Goal: Information Seeking & Learning: Check status

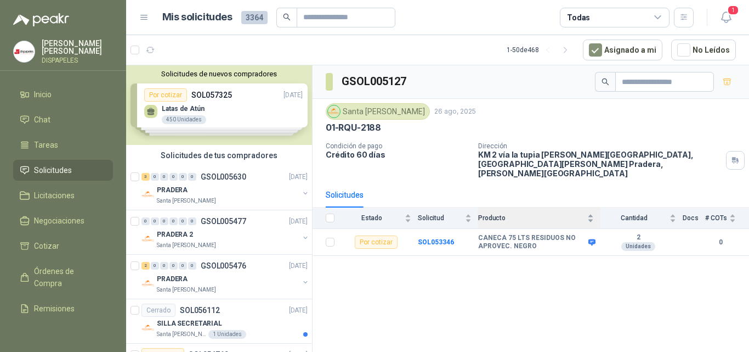
scroll to position [1042, 0]
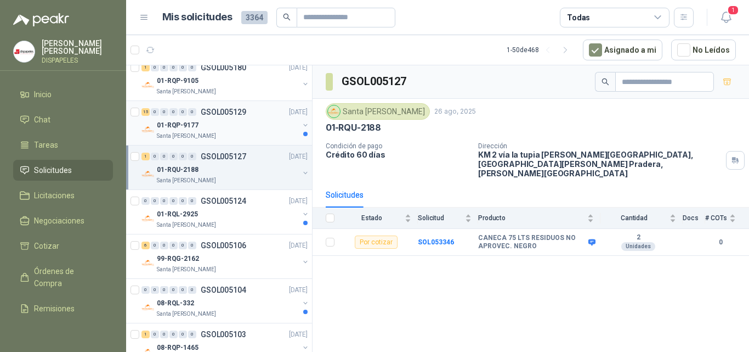
click at [223, 122] on div "01-RQP-9177" at bounding box center [228, 124] width 142 height 13
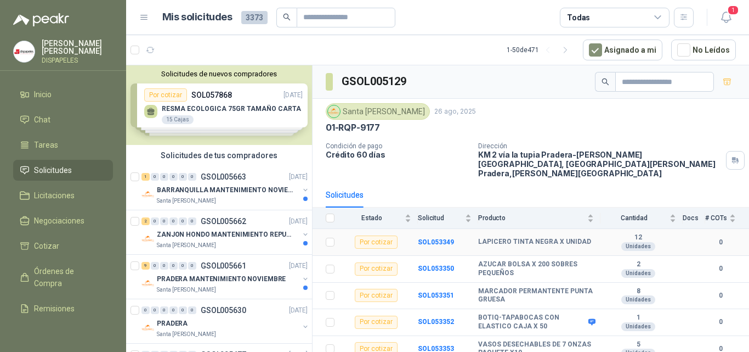
scroll to position [55, 0]
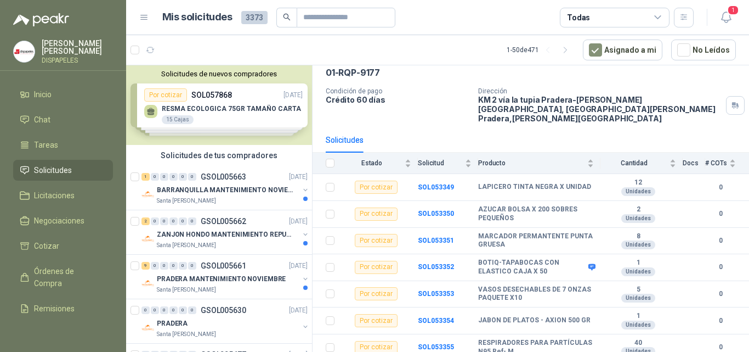
click at [242, 112] on div "Solicitudes de nuevos compradores Por cotizar SOL057868 27/09/25 RESMA ECOLOGIC…" at bounding box center [219, 105] width 186 height 80
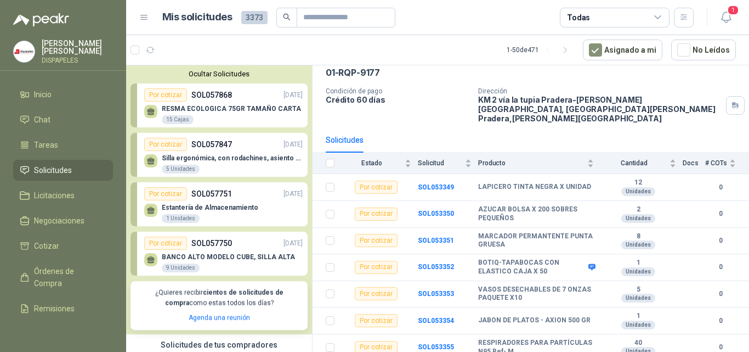
click at [241, 110] on p "RESMA ECOLOGICA 75GR TAMAÑO CARTA" at bounding box center [231, 109] width 139 height 8
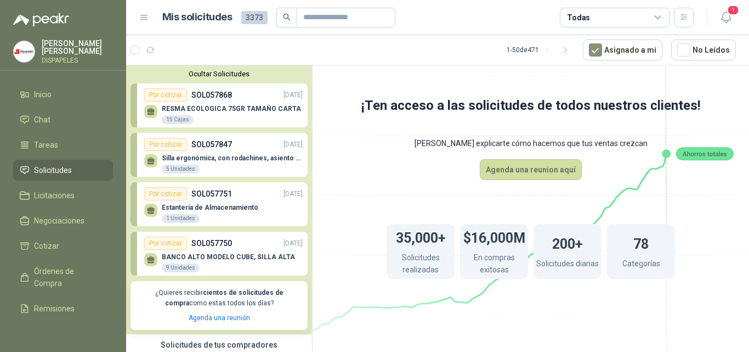
click at [172, 101] on div "Por cotizar" at bounding box center [165, 94] width 43 height 13
click at [166, 93] on div "Por cotizar" at bounding box center [165, 94] width 43 height 13
click at [160, 95] on div "Por cotizar" at bounding box center [165, 94] width 43 height 13
click at [237, 117] on div "RESMA ECOLOGICA 75GR TAMAÑO CARTA 15 Cajas" at bounding box center [231, 115] width 139 height 20
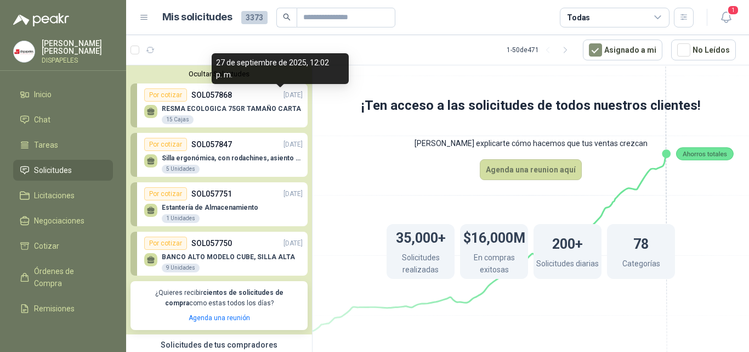
click at [284, 99] on p "27/09/25" at bounding box center [293, 95] width 19 height 10
click at [284, 90] on p "27/09/25" at bounding box center [293, 95] width 19 height 10
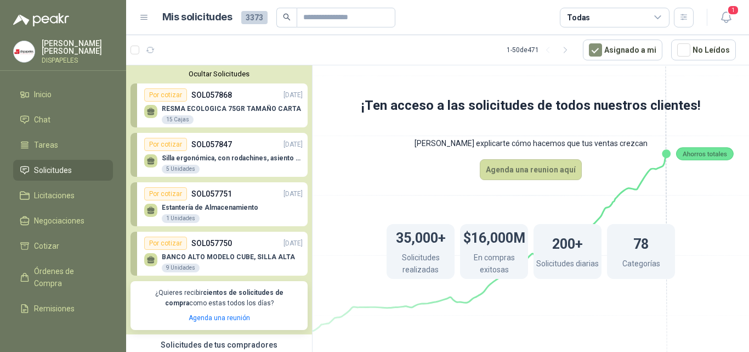
click at [170, 96] on div "Por cotizar" at bounding box center [165, 94] width 43 height 13
click at [169, 116] on div "15 Cajas" at bounding box center [178, 119] width 32 height 9
click at [153, 112] on icon at bounding box center [151, 110] width 8 height 5
click at [162, 93] on div "Por cotizar" at bounding box center [165, 94] width 43 height 13
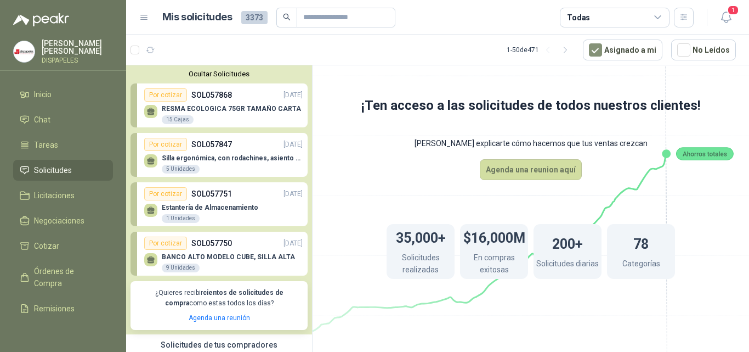
click at [162, 93] on div "Por cotizar" at bounding box center [165, 94] width 43 height 13
click at [174, 97] on div "Por cotizar" at bounding box center [165, 94] width 43 height 13
click at [41, 165] on span "Solicitudes" at bounding box center [53, 170] width 38 height 12
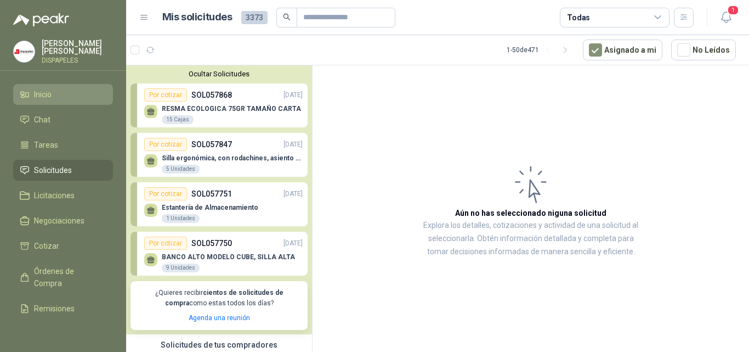
click at [38, 90] on span "Inicio" at bounding box center [43, 94] width 18 height 12
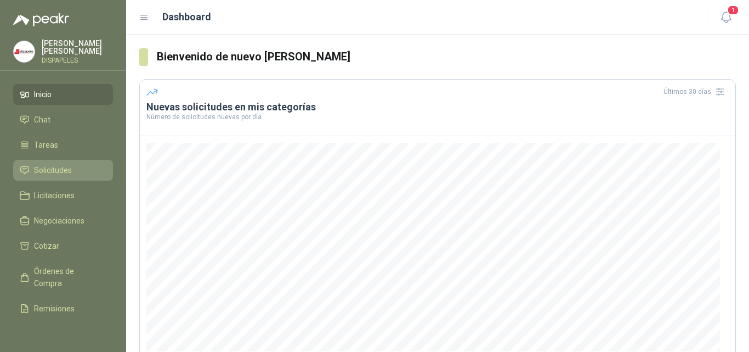
click at [51, 166] on span "Solicitudes" at bounding box center [53, 170] width 38 height 12
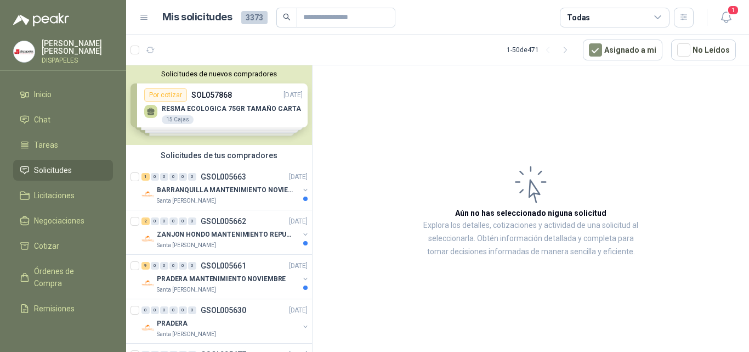
click at [207, 113] on div "Solicitudes de nuevos compradores Por cotizar SOL057868 27/09/25 RESMA ECOLOGIC…" at bounding box center [219, 105] width 186 height 80
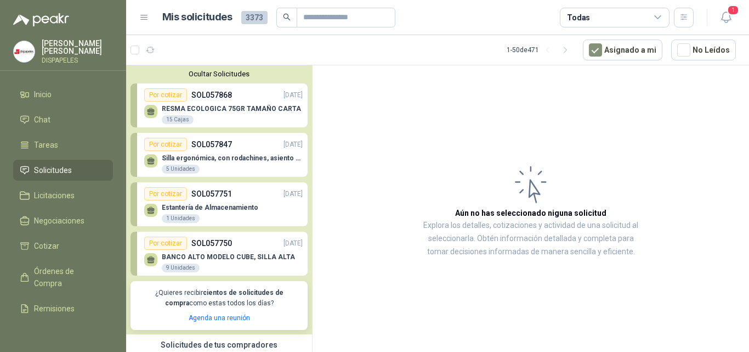
click at [232, 105] on div "RESMA ECOLOGICA 75GR TAMAÑO CARTA 15 Cajas" at bounding box center [223, 112] width 159 height 23
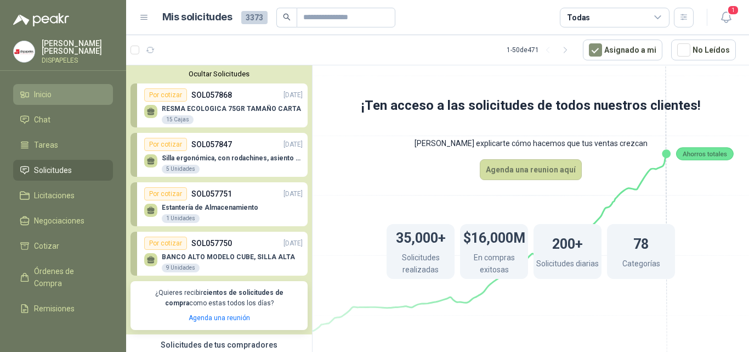
click at [39, 97] on span "Inicio" at bounding box center [43, 94] width 18 height 12
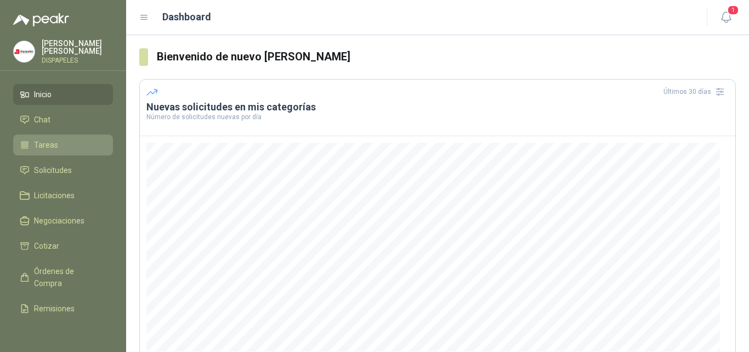
click at [46, 141] on span "Tareas" at bounding box center [46, 145] width 24 height 12
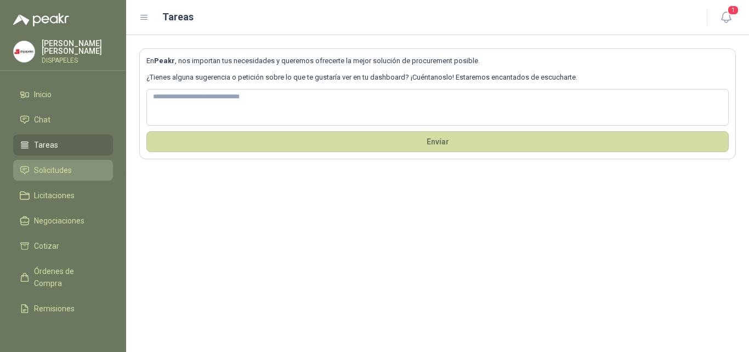
click at [67, 164] on span "Solicitudes" at bounding box center [53, 170] width 38 height 12
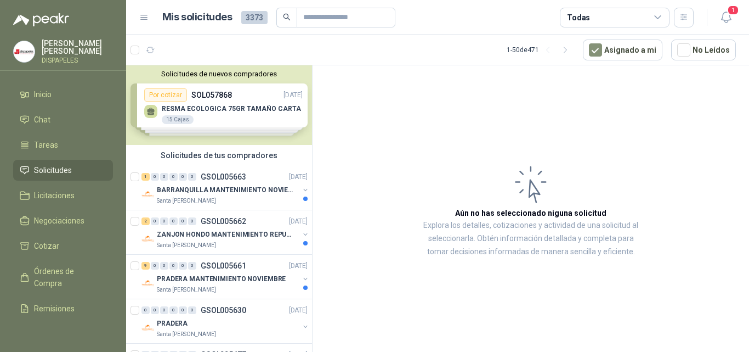
click at [164, 94] on div "Solicitudes de nuevos compradores Por cotizar SOL057868 27/09/25 RESMA ECOLOGIC…" at bounding box center [219, 105] width 186 height 80
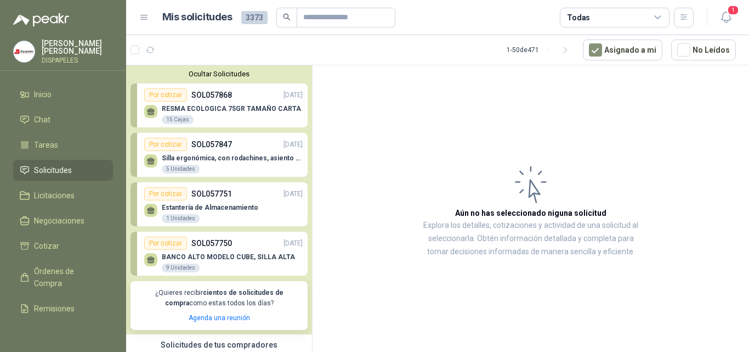
click at [184, 114] on div "RESMA ECOLOGICA 75GR TAMAÑO CARTA 15 Cajas" at bounding box center [231, 115] width 139 height 20
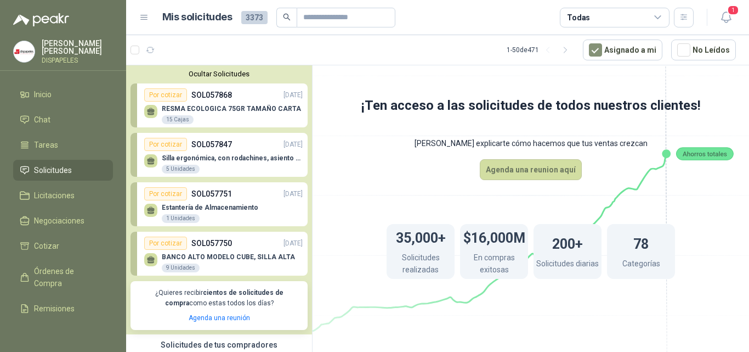
click at [279, 109] on p "RESMA ECOLOGICA 75GR TAMAÑO CARTA" at bounding box center [231, 109] width 139 height 8
click at [173, 120] on div "15 Cajas" at bounding box center [178, 119] width 32 height 9
click at [150, 93] on div "Por cotizar" at bounding box center [165, 94] width 43 height 13
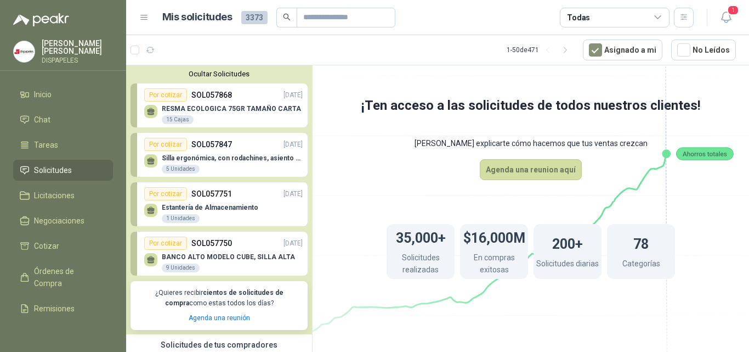
click at [150, 93] on div "Por cotizar" at bounding box center [165, 94] width 43 height 13
drag, startPoint x: 238, startPoint y: 93, endPoint x: 185, endPoint y: 113, distance: 56.2
click at [185, 113] on div "RESMA ECOLOGICA 75GR TAMAÑO CARTA 15 Cajas" at bounding box center [231, 115] width 139 height 20
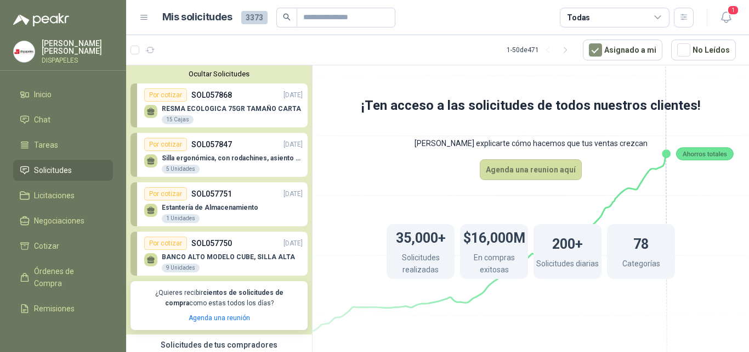
click at [177, 122] on div "15 Cajas" at bounding box center [178, 119] width 32 height 9
click at [140, 14] on icon at bounding box center [144, 18] width 10 height 10
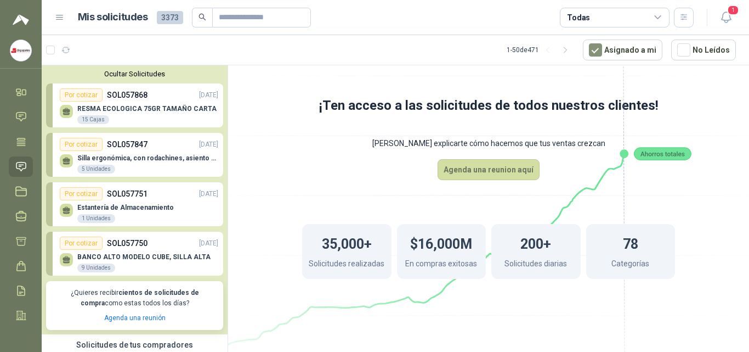
click at [140, 14] on h1 "Mis solicitudes" at bounding box center [113, 17] width 70 height 16
click at [62, 13] on icon at bounding box center [60, 18] width 10 height 10
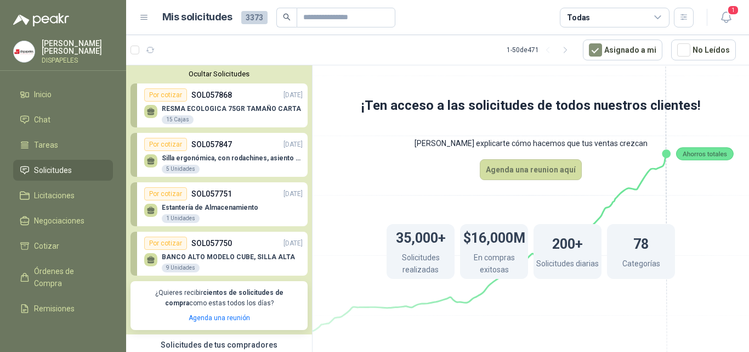
click at [199, 117] on div "RESMA ECOLOGICA 75GR TAMAÑO CARTA 15 Cajas" at bounding box center [231, 115] width 139 height 20
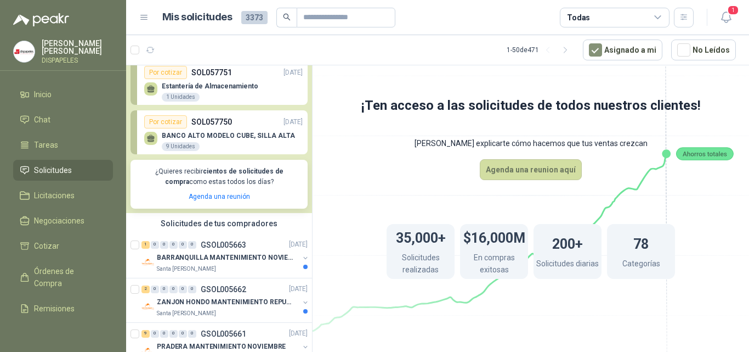
scroll to position [219, 0]
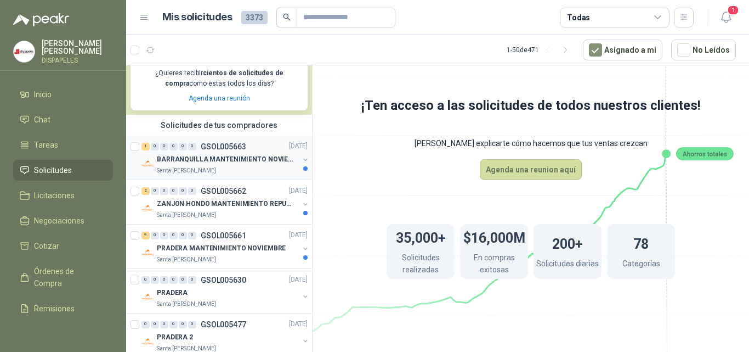
click at [224, 160] on p "BARRANQUILLA MANTENIMIENTO NOVIEMBRE" at bounding box center [225, 159] width 137 height 10
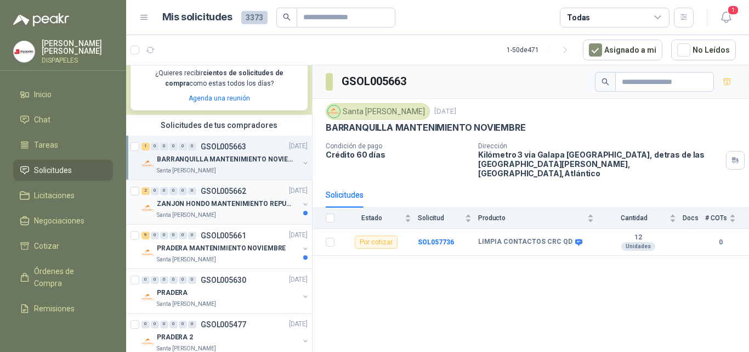
click at [218, 192] on p "GSOL005662" at bounding box center [224, 191] width 46 height 8
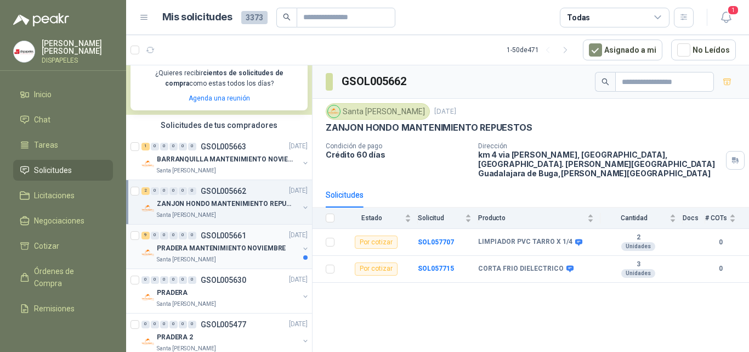
click at [240, 245] on p "PRADERA MANTENIMIENTO NOVIEMBRE" at bounding box center [221, 248] width 129 height 10
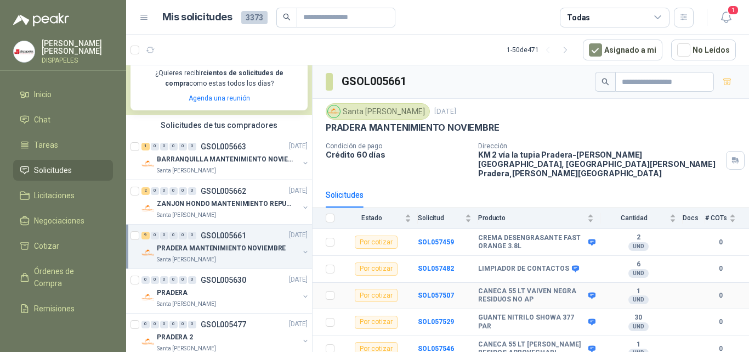
scroll to position [104, 0]
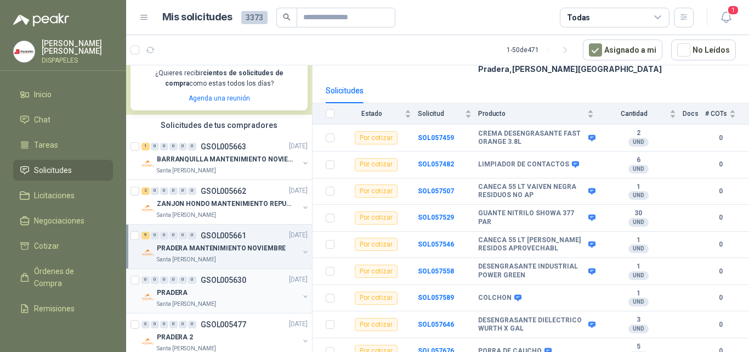
click at [194, 291] on div "PRADERA" at bounding box center [228, 292] width 142 height 13
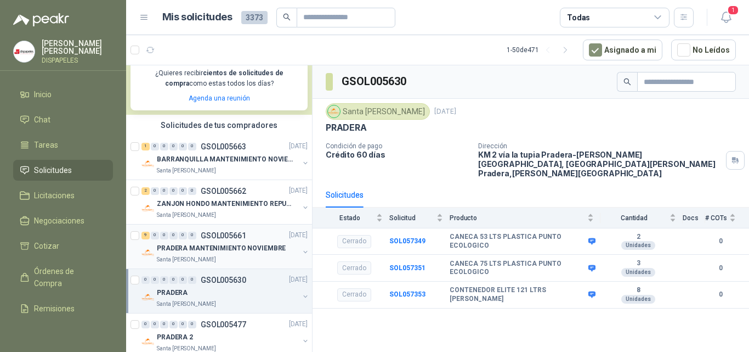
scroll to position [384, 0]
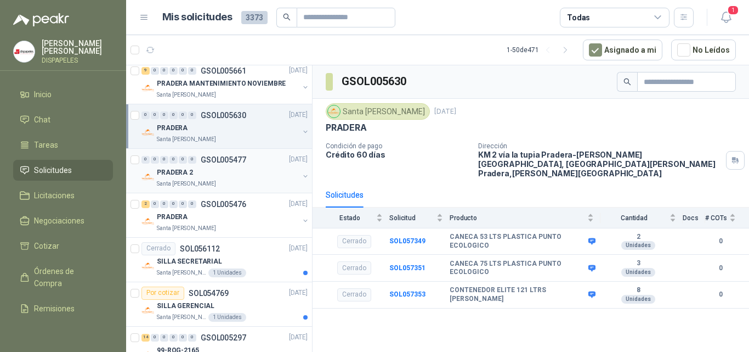
click at [207, 171] on div "PRADERA 2" at bounding box center [228, 172] width 142 height 13
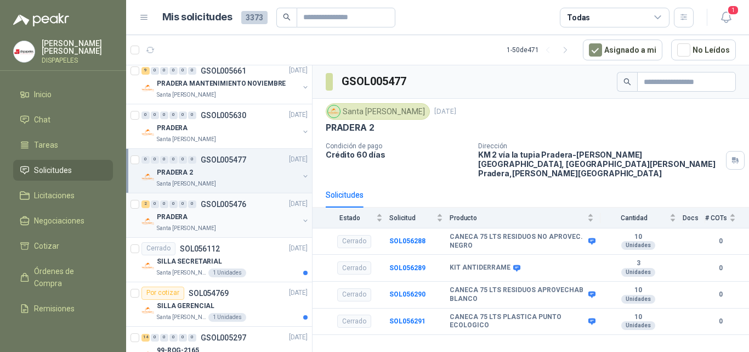
click at [207, 227] on div "Santa [PERSON_NAME]" at bounding box center [228, 228] width 142 height 9
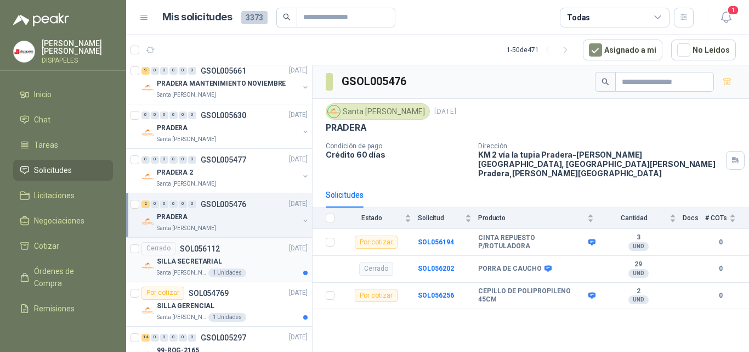
click at [225, 263] on div "SILLA SECRETARIAL" at bounding box center [232, 261] width 151 height 13
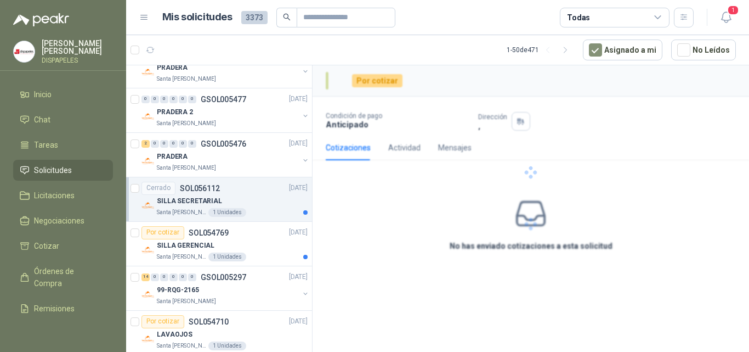
scroll to position [494, 0]
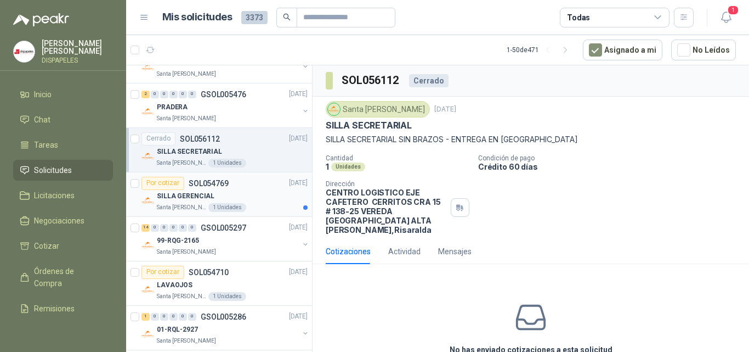
click at [232, 189] on div "Por cotizar SOL054769 03/09/25" at bounding box center [225, 183] width 166 height 13
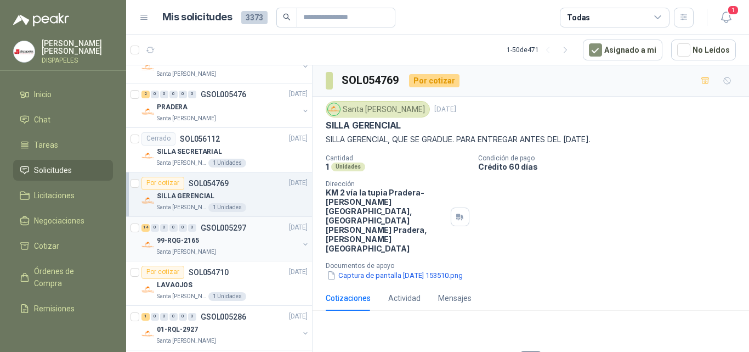
click at [220, 245] on div "99-RQG-2165" at bounding box center [228, 240] width 142 height 13
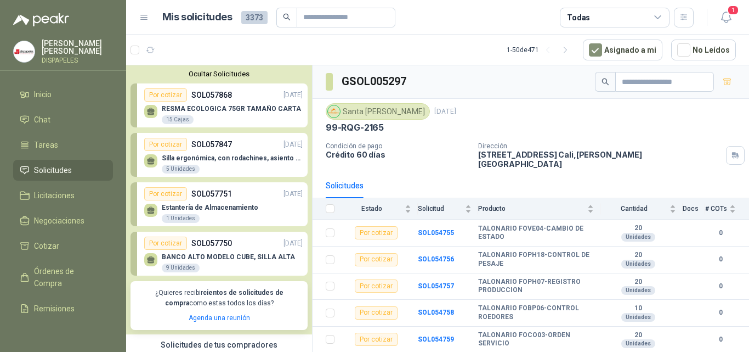
click at [194, 112] on p "RESMA ECOLOGICA 75GR TAMAÑO CARTA" at bounding box center [231, 109] width 139 height 8
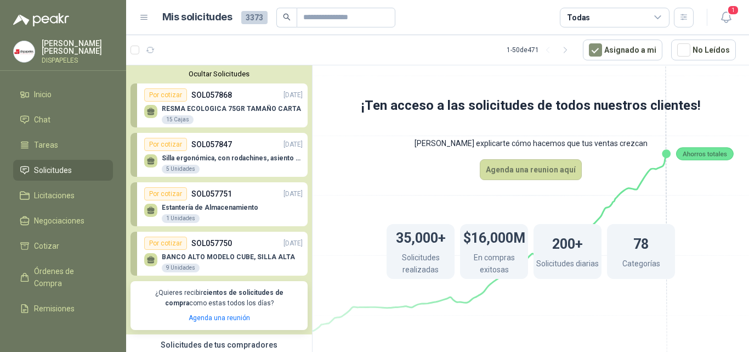
click at [166, 98] on div "Por cotizar" at bounding box center [165, 94] width 43 height 13
click at [205, 252] on div "BANCO ALTO MODELO CUBE, SILLA ALTA 9 Unidades" at bounding box center [223, 261] width 159 height 23
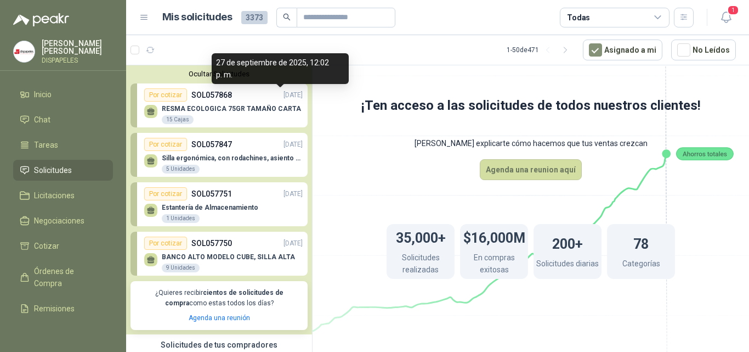
click at [284, 91] on p "27/09/25" at bounding box center [293, 95] width 19 height 10
drag, startPoint x: 283, startPoint y: 91, endPoint x: 198, endPoint y: 92, distance: 84.5
click at [198, 92] on p "SOL057868" at bounding box center [211, 95] width 41 height 12
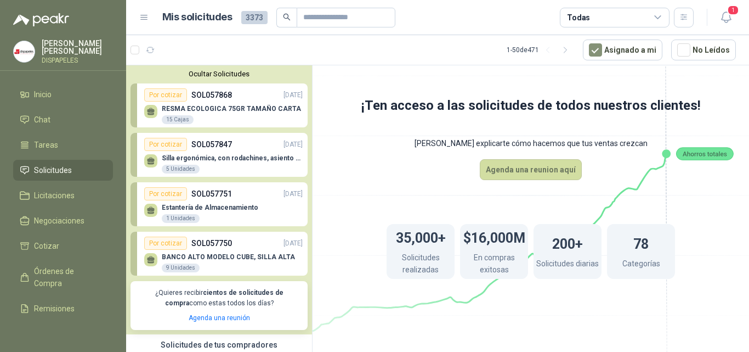
click at [171, 90] on div "Por cotizar" at bounding box center [165, 94] width 43 height 13
click at [219, 103] on div "RESMA ECOLOGICA 75GR TAMAÑO CARTA 15 Cajas" at bounding box center [223, 112] width 159 height 23
click at [212, 210] on p "Estantería de Almacenamiento" at bounding box center [210, 208] width 97 height 8
click at [215, 160] on p "Silla ergonómica, con rodachines, asiento ajustable en altura, espaldar alto," at bounding box center [232, 158] width 141 height 8
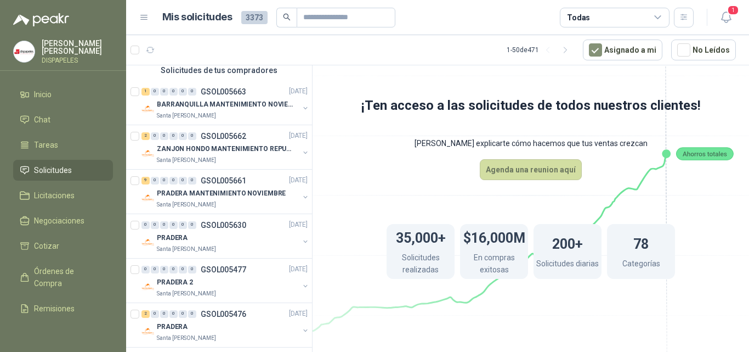
scroll to position [165, 0]
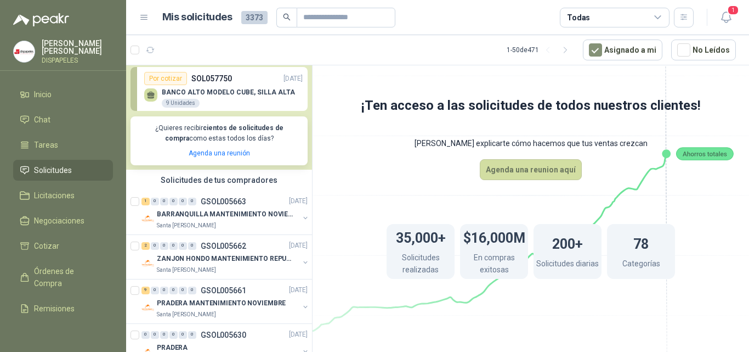
click at [217, 182] on div "Solicitudes de tus compradores" at bounding box center [219, 180] width 186 height 21
click at [87, 222] on li "Negociaciones" at bounding box center [63, 220] width 87 height 12
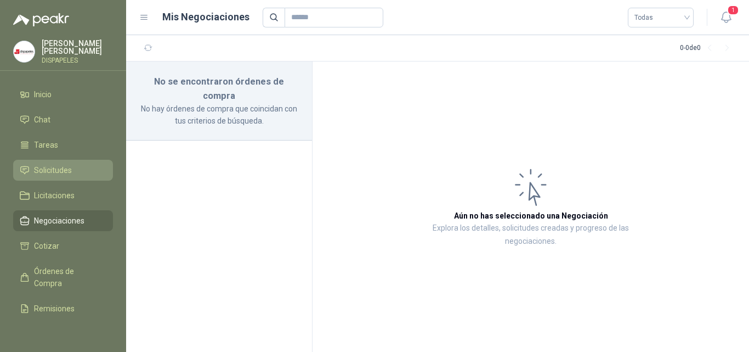
click at [57, 168] on span "Solicitudes" at bounding box center [53, 170] width 38 height 12
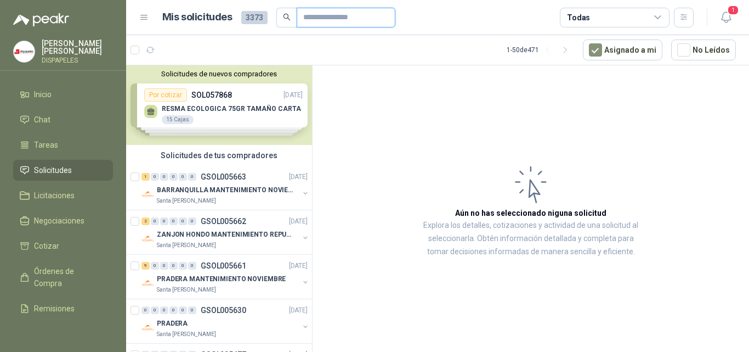
paste input "*********"
type input "*********"
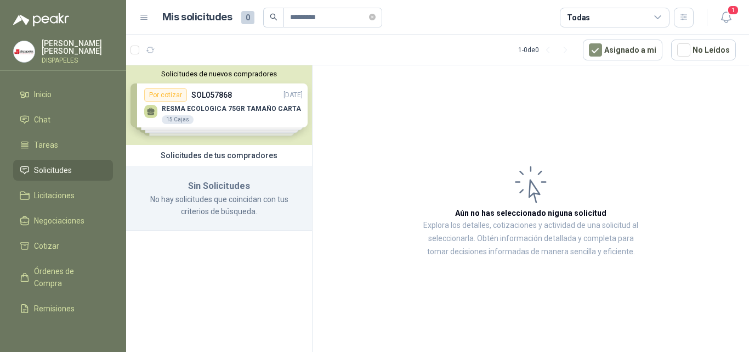
click at [224, 112] on div "Solicitudes de nuevos compradores Por cotizar SOL057868 27/09/25 RESMA ECOLOGIC…" at bounding box center [219, 105] width 186 height 80
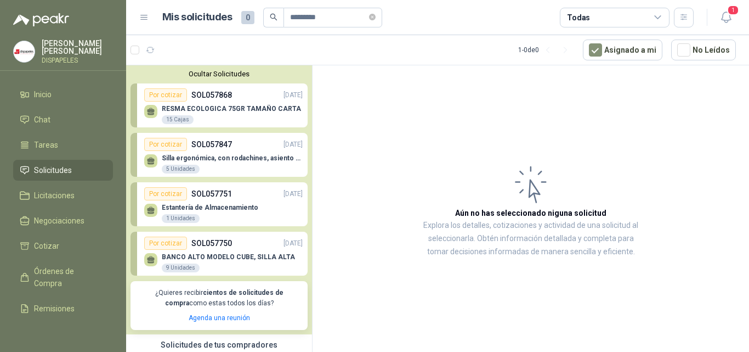
click at [224, 112] on p "RESMA ECOLOGICA 75GR TAMAÑO CARTA" at bounding box center [231, 109] width 139 height 8
